Goal: Check status: Check status

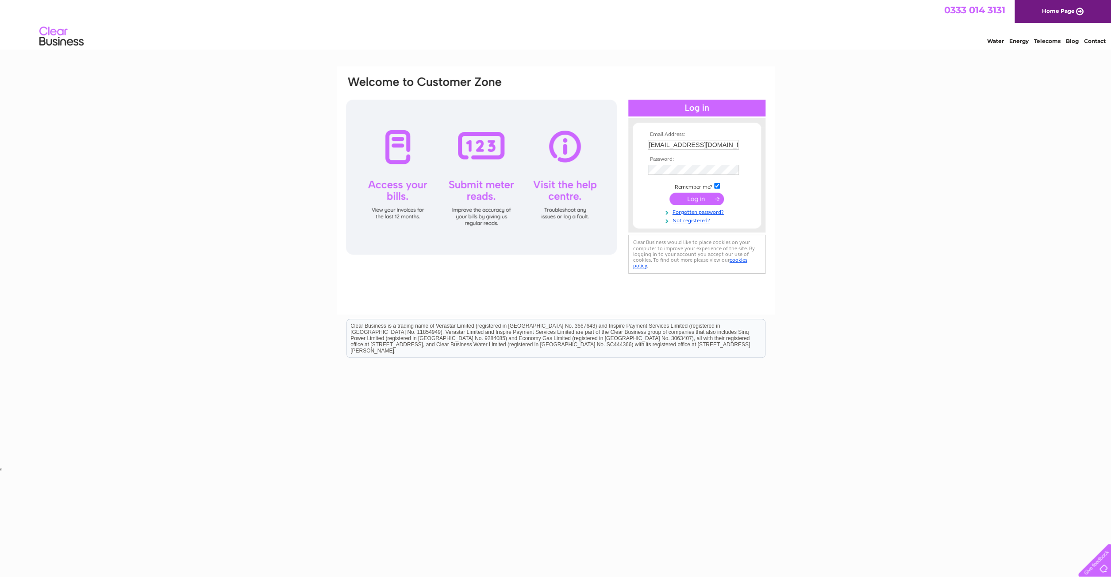
click at [698, 200] on input "submit" at bounding box center [697, 199] width 54 height 12
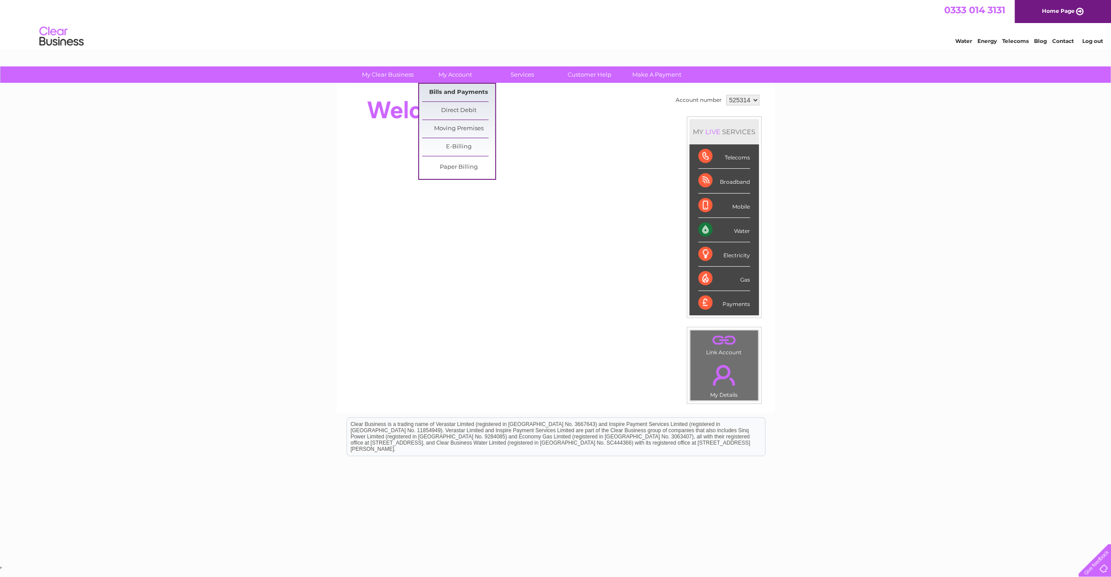
click at [454, 91] on link "Bills and Payments" at bounding box center [458, 93] width 73 height 18
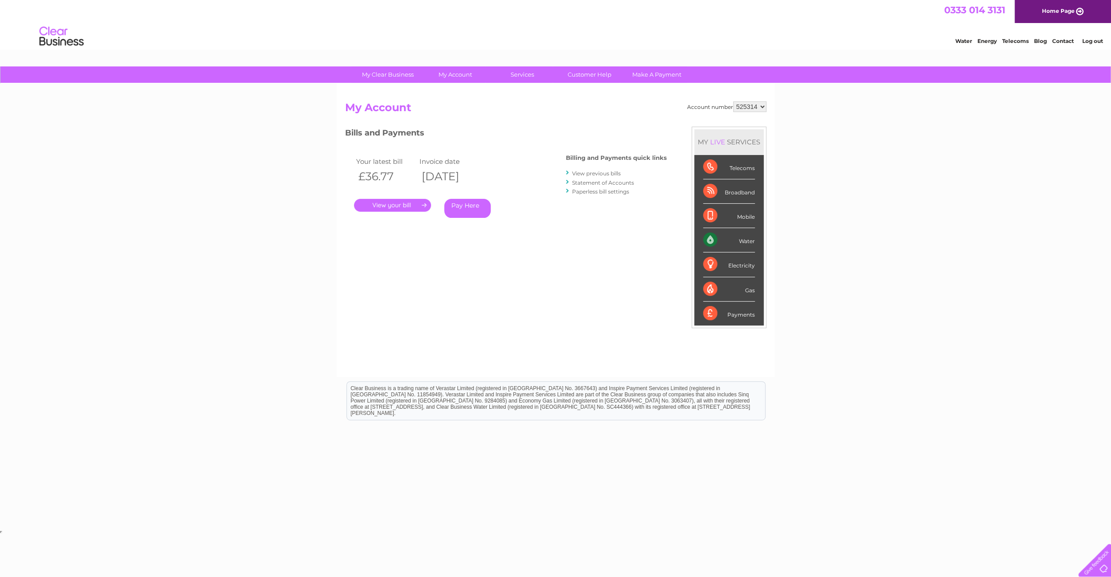
click at [392, 205] on link "." at bounding box center [392, 205] width 77 height 13
